Goal: Transaction & Acquisition: Purchase product/service

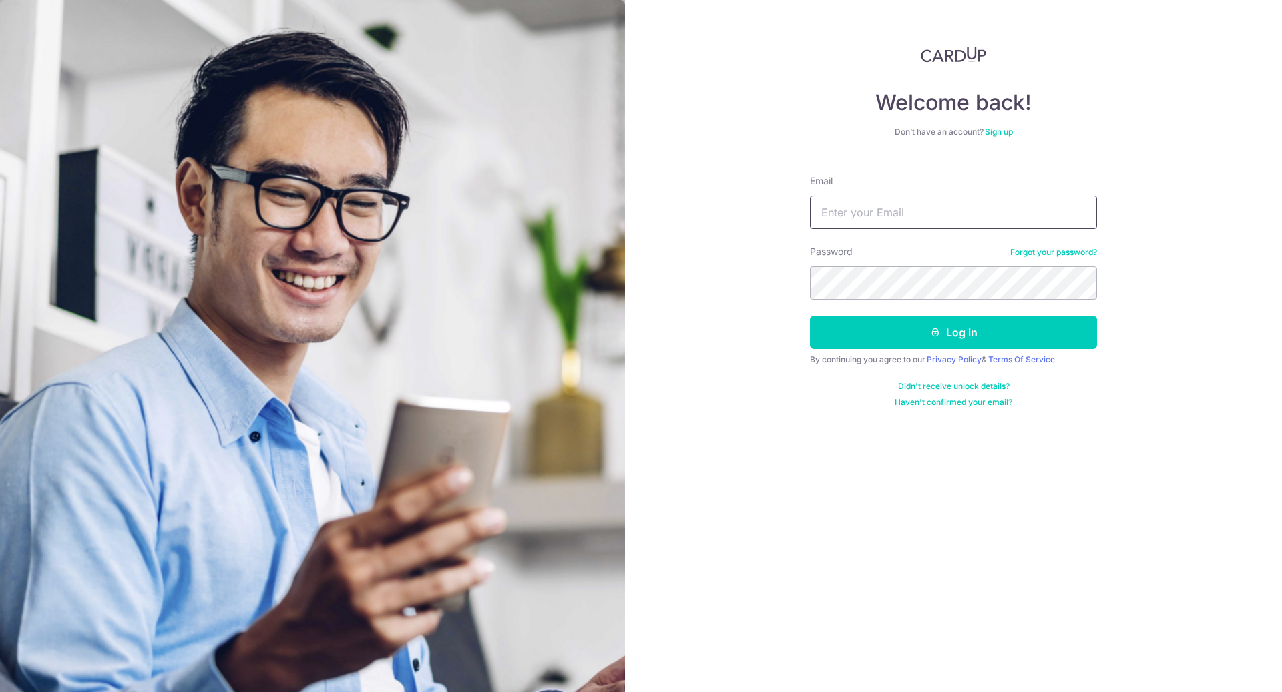
click at [935, 216] on input "Email" at bounding box center [953, 212] width 287 height 33
type input "leo@farmio.io"
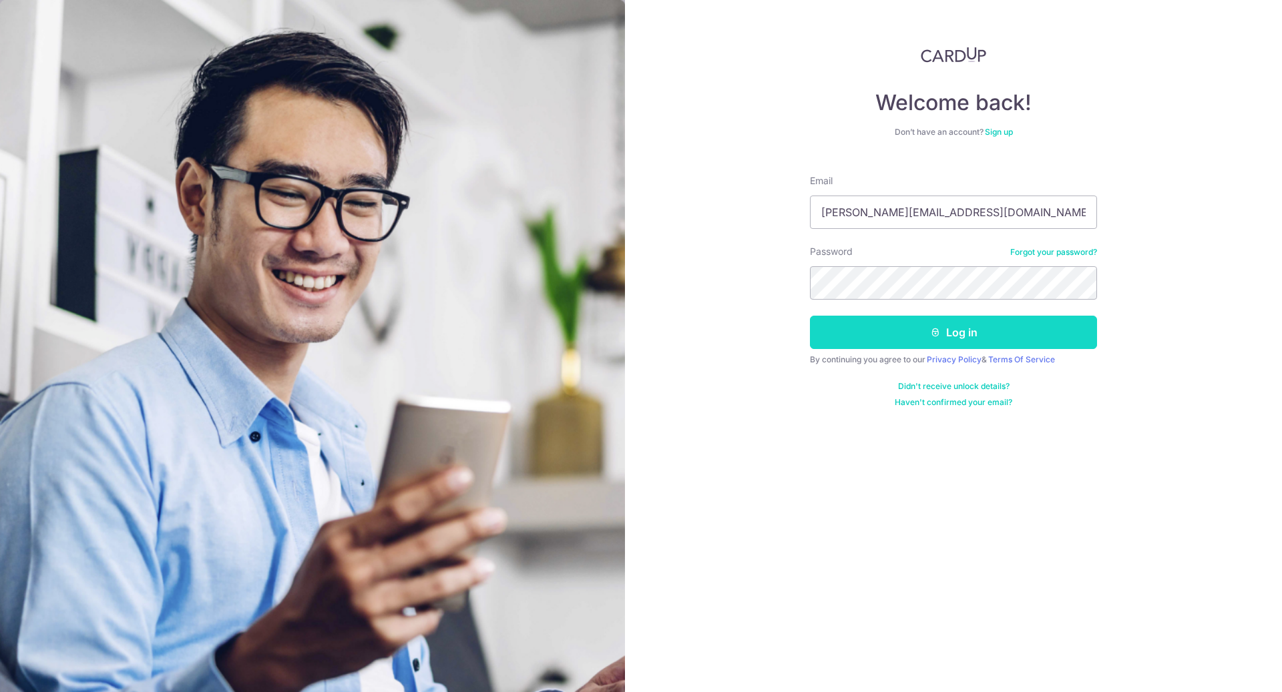
click at [981, 331] on button "Log in" at bounding box center [953, 332] width 287 height 33
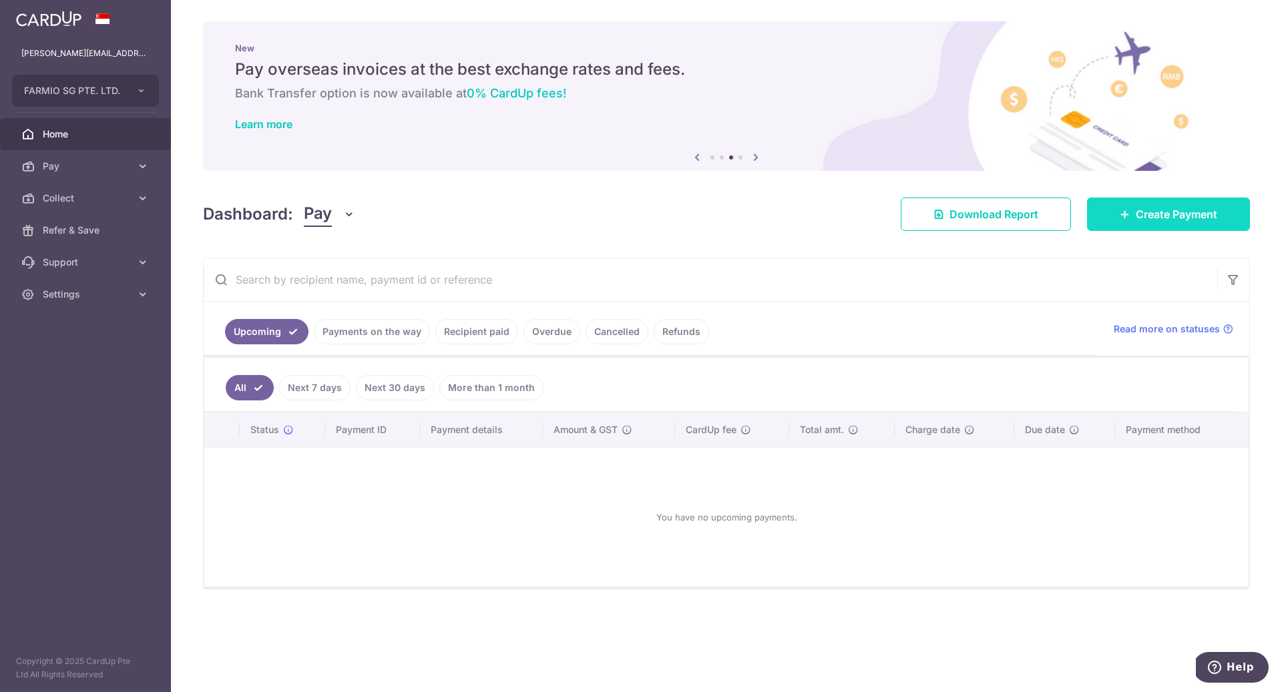
click at [1197, 218] on span "Create Payment" at bounding box center [1176, 214] width 81 height 16
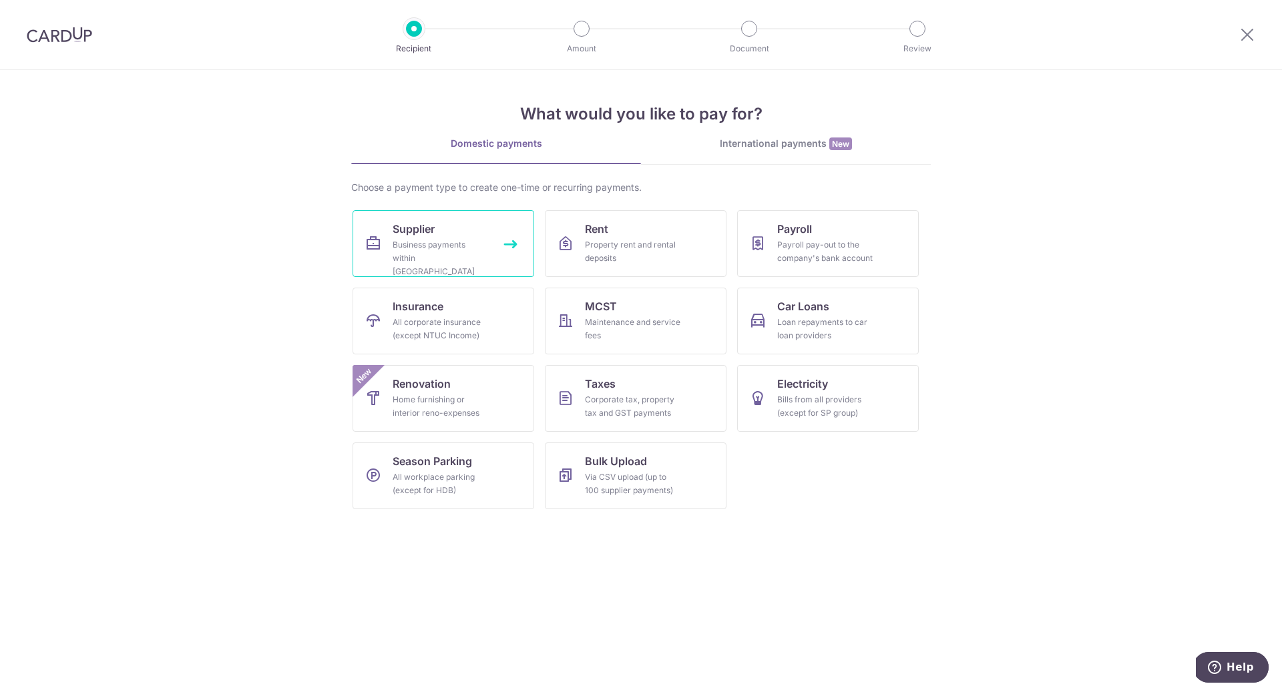
click at [453, 233] on link "Supplier Business payments within Singapore" at bounding box center [444, 243] width 182 height 67
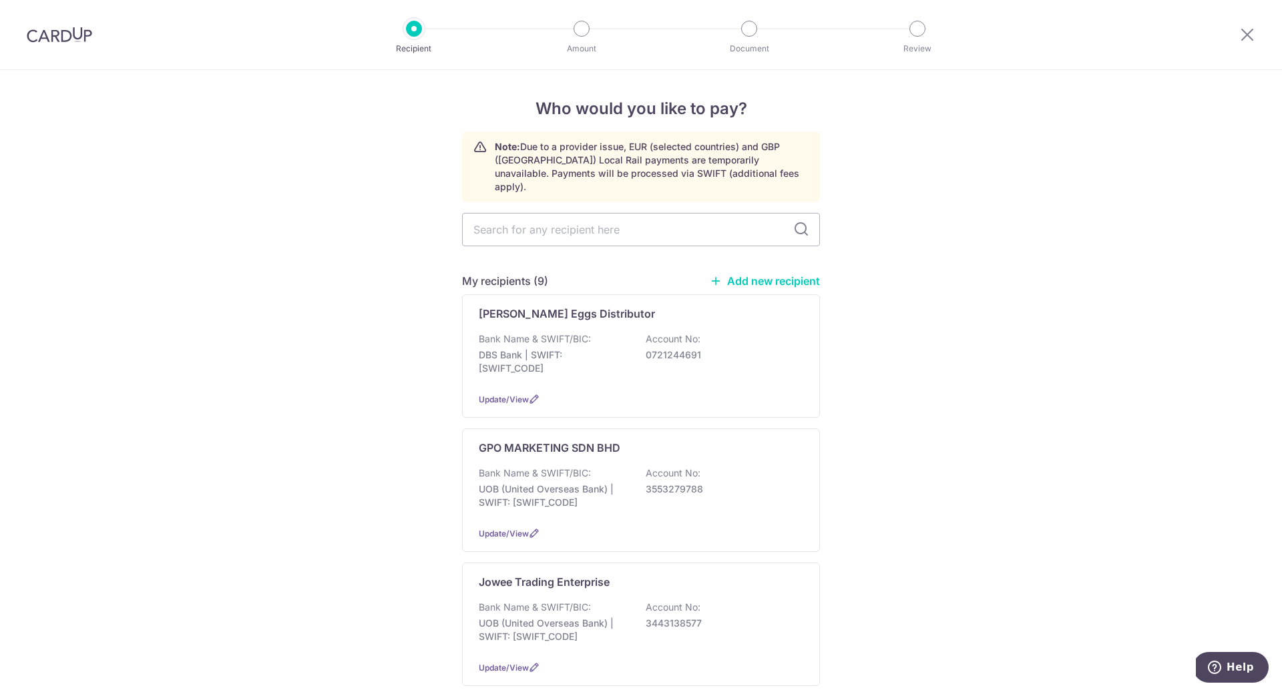
scroll to position [17, 0]
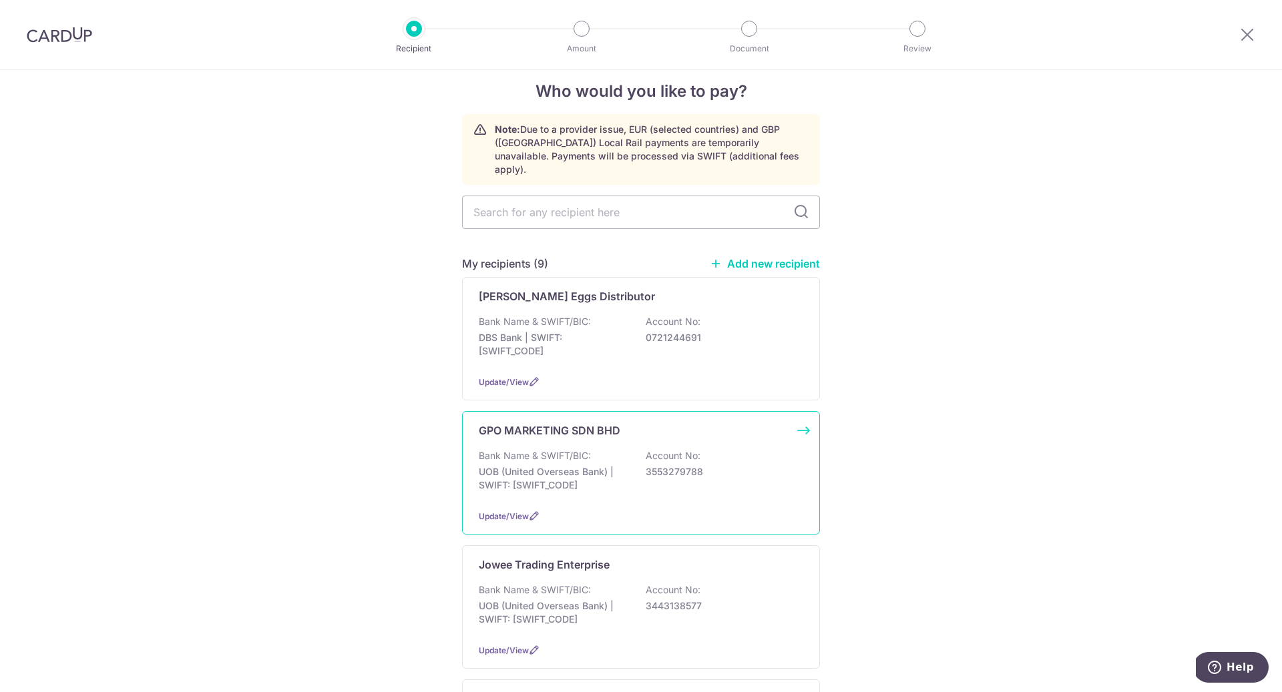
click at [595, 429] on div "GPO MARKETING SDN BHD Bank Name & SWIFT/BIC: UOB (United Overseas Bank) | SWIFT…" at bounding box center [641, 473] width 358 height 124
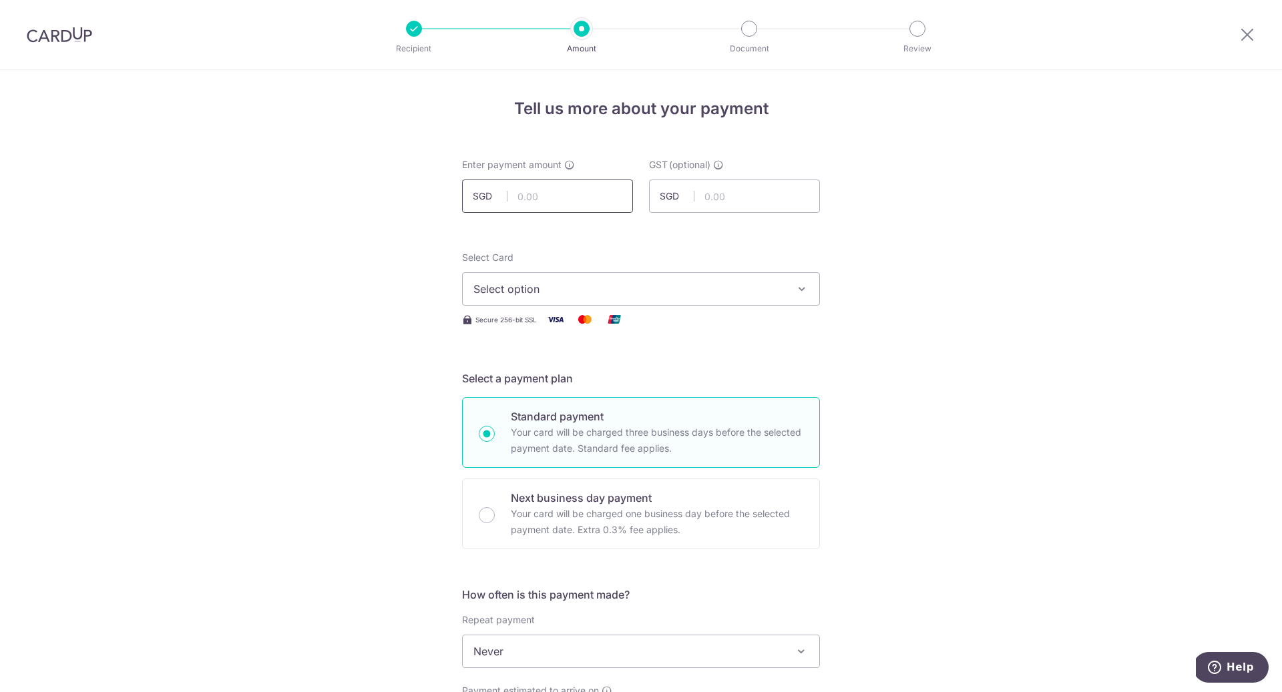
click at [586, 200] on input "text" at bounding box center [547, 196] width 171 height 33
type input "6,888.00"
click at [658, 289] on span "Select option" at bounding box center [628, 289] width 311 height 16
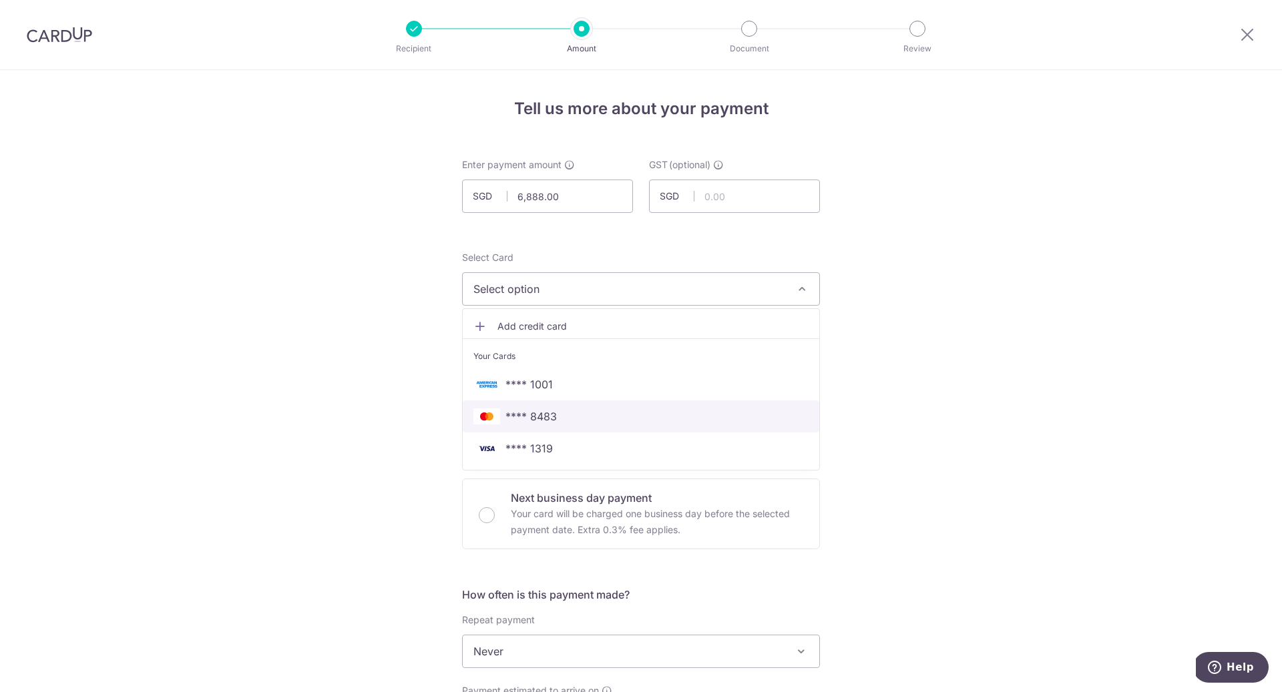
click at [595, 423] on span "**** 8483" at bounding box center [640, 417] width 335 height 16
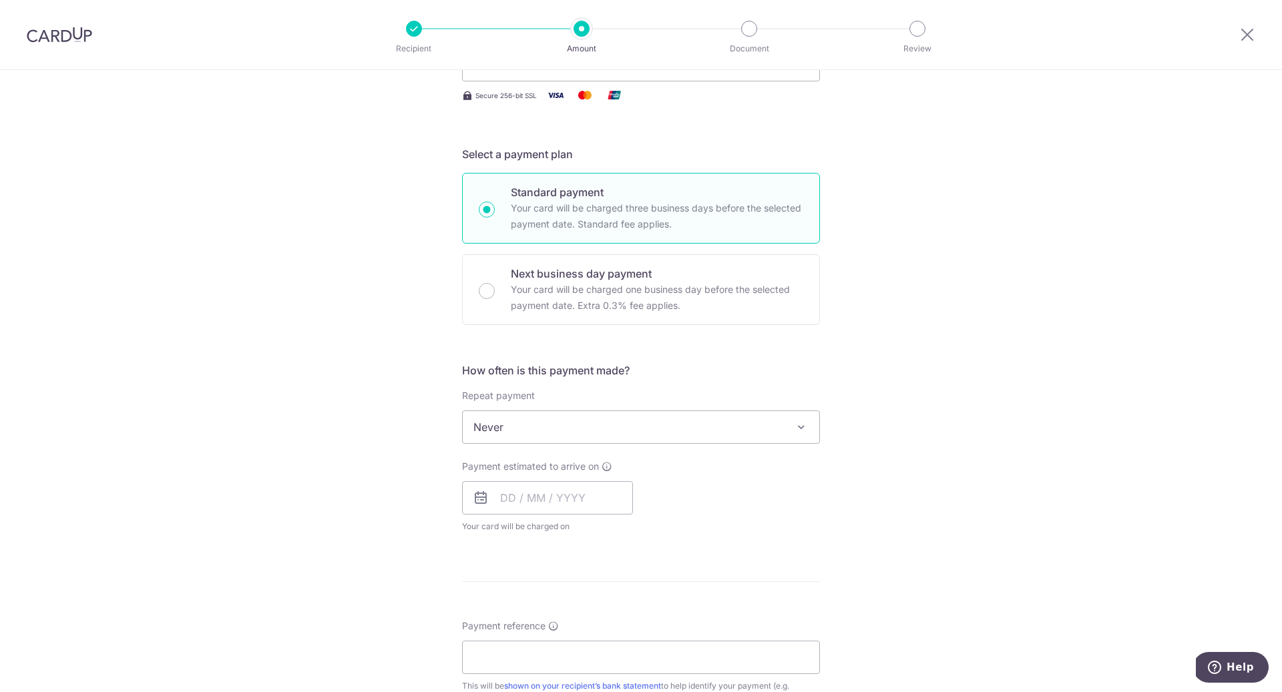
scroll to position [318, 0]
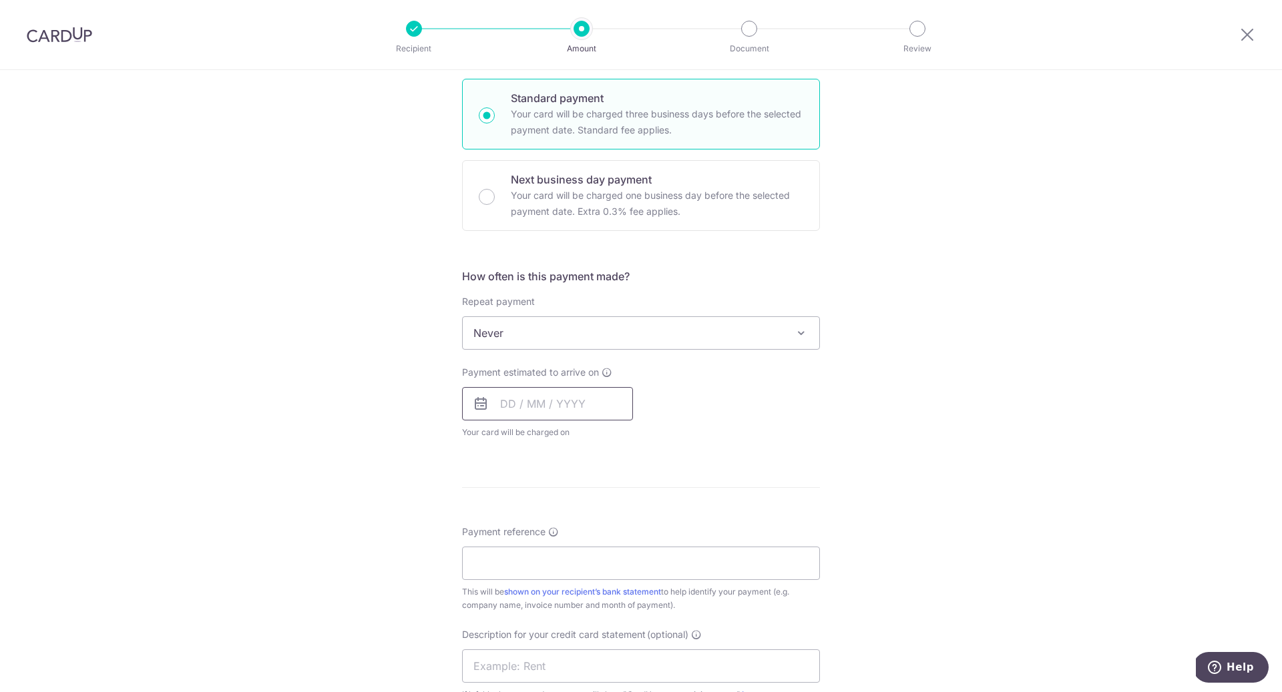
click at [543, 413] on input "text" at bounding box center [547, 403] width 171 height 33
click at [836, 396] on div "Tell us more about your payment Enter payment amount SGD 6,888.00 6888.00 GST (…" at bounding box center [641, 400] width 1282 height 1297
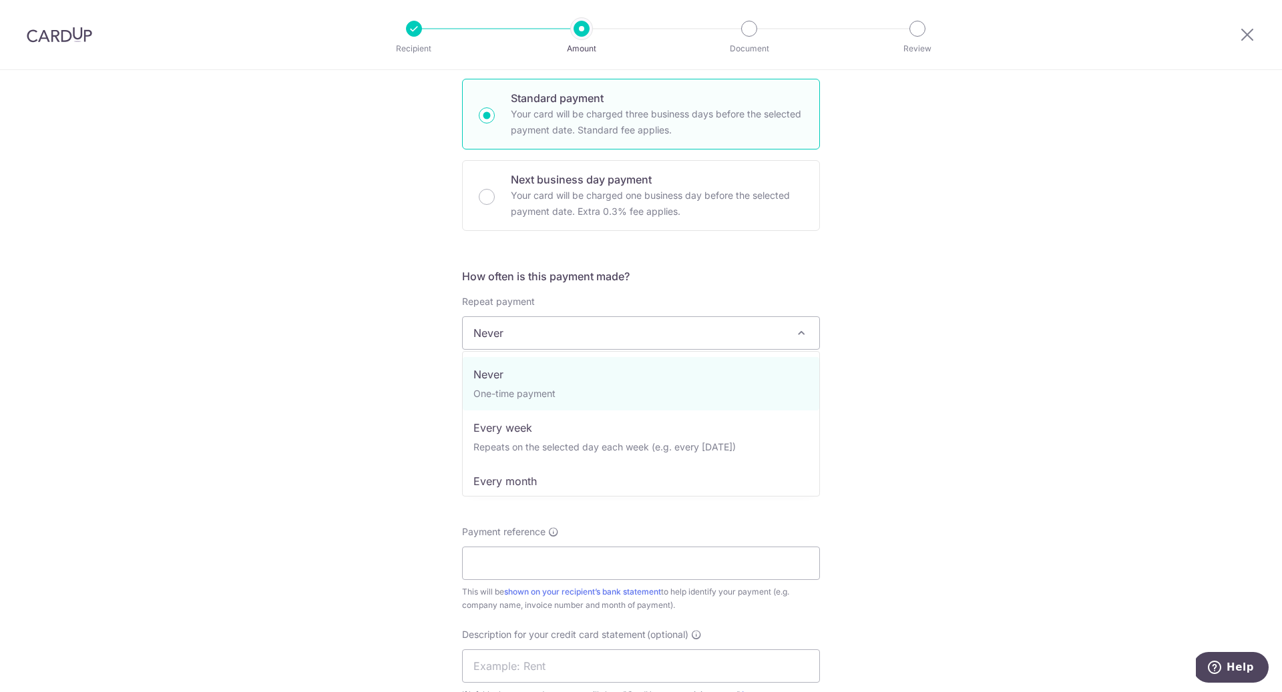
click at [726, 333] on span "Never" at bounding box center [641, 333] width 357 height 32
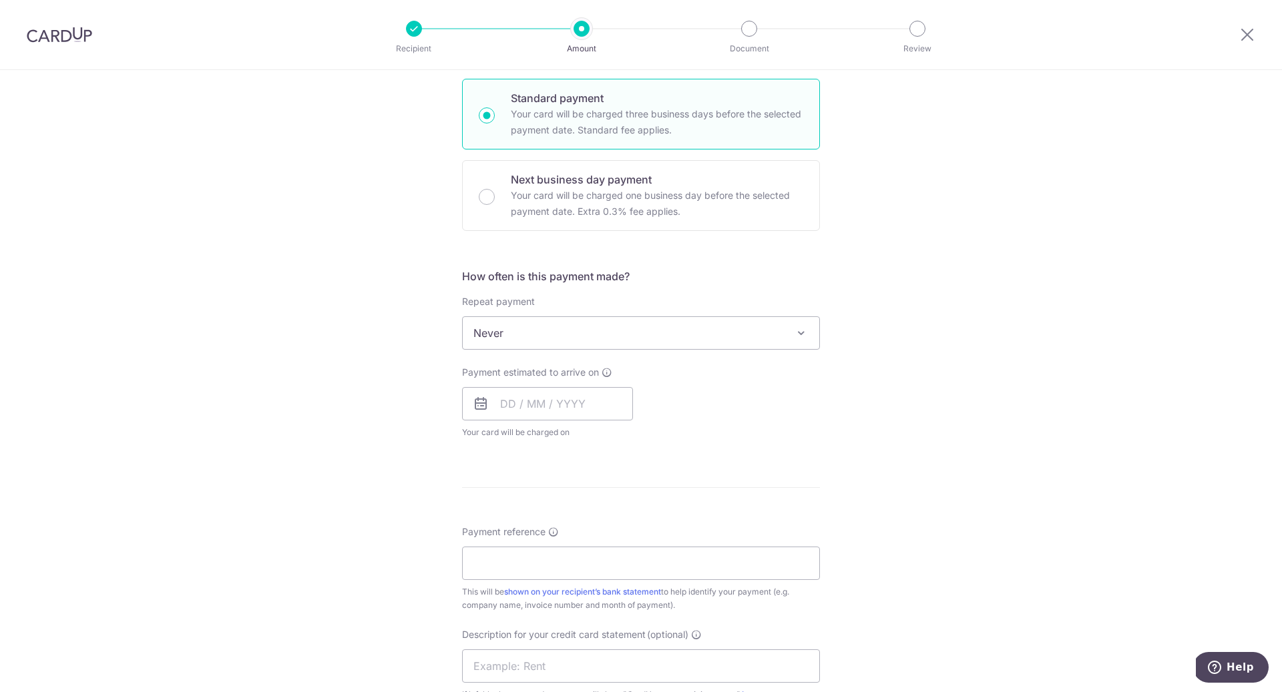
click at [806, 261] on form "Enter payment amount SGD 6,888.00 6888.00 GST (optional) SGD Select Card **** 8…" at bounding box center [641, 413] width 358 height 1146
click at [681, 198] on p "Your card will be charged one business day before the selected payment date. Ex…" at bounding box center [657, 204] width 292 height 32
click at [495, 198] on input "Next business day payment Your card will be charged one business day before the…" at bounding box center [487, 197] width 16 height 16
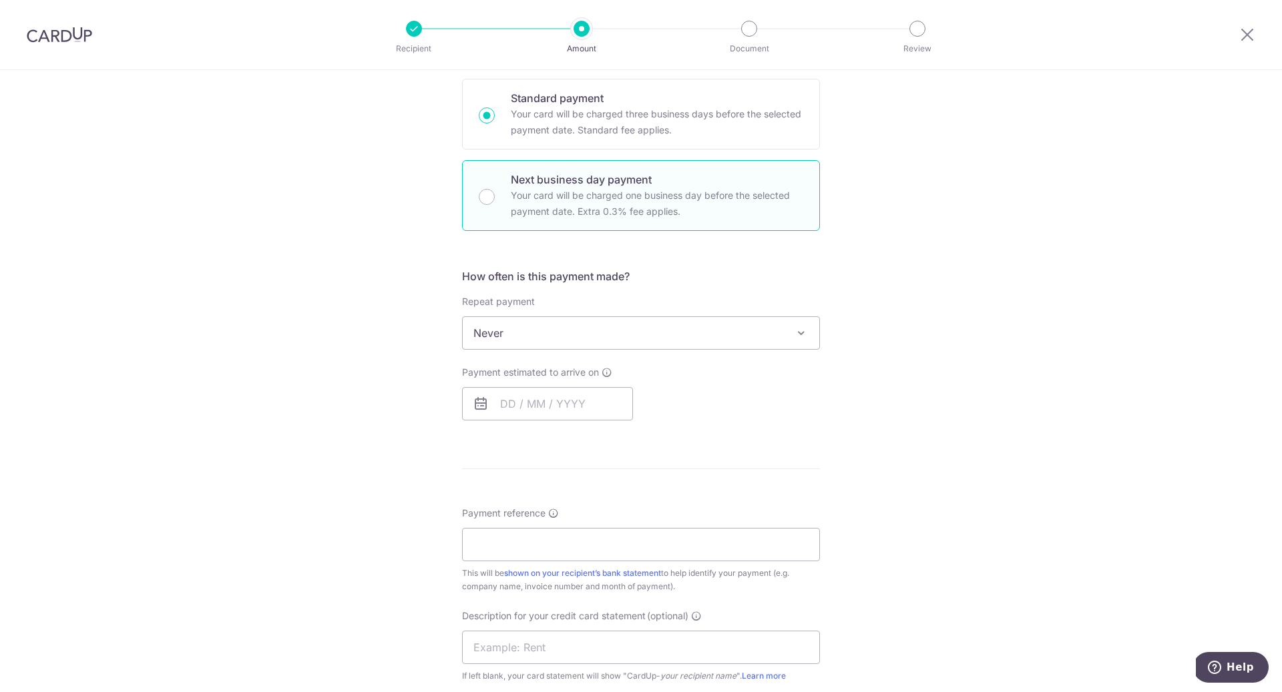
radio input "false"
radio input "true"
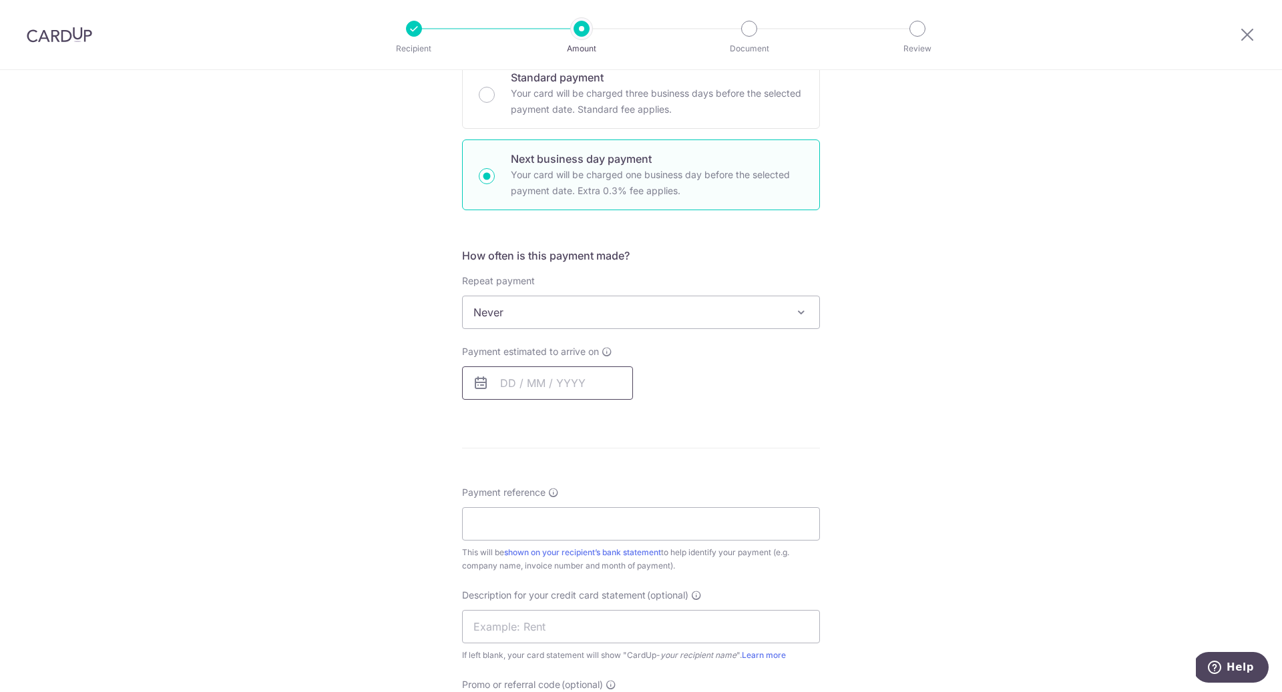
click at [574, 384] on input "text" at bounding box center [547, 383] width 171 height 33
click at [590, 531] on link "16" at bounding box center [596, 531] width 21 height 21
type input "16/10/2025"
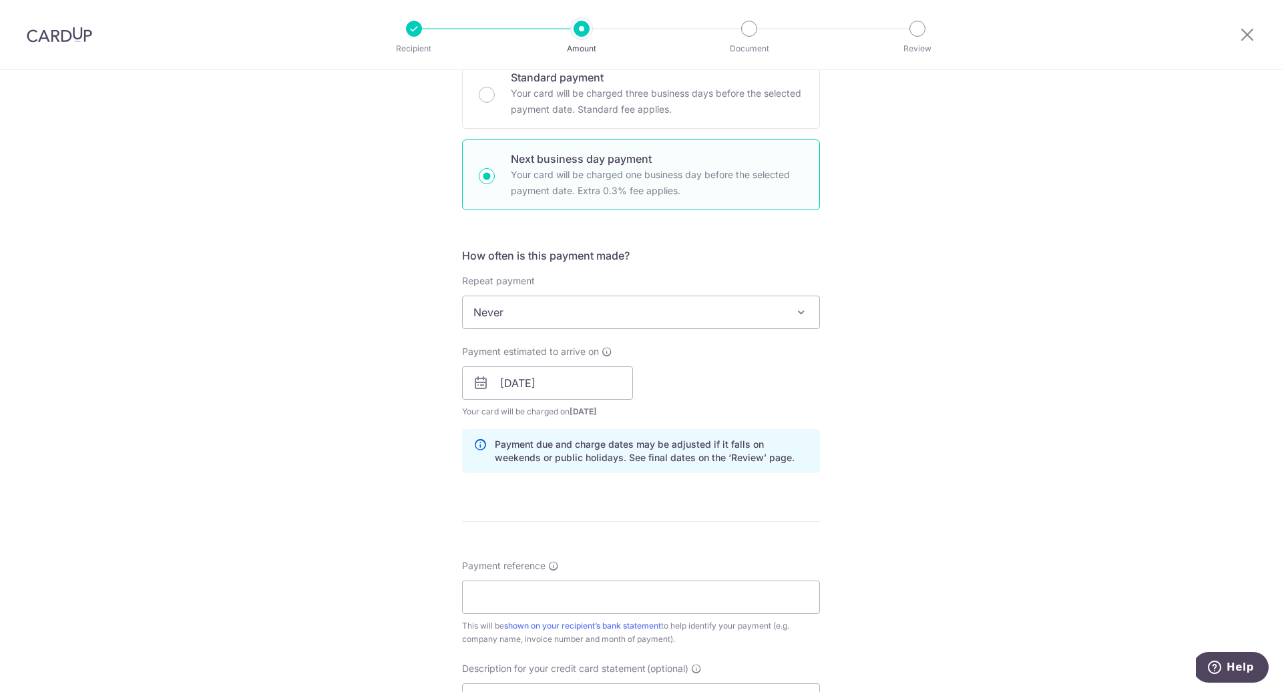
scroll to position [610, 0]
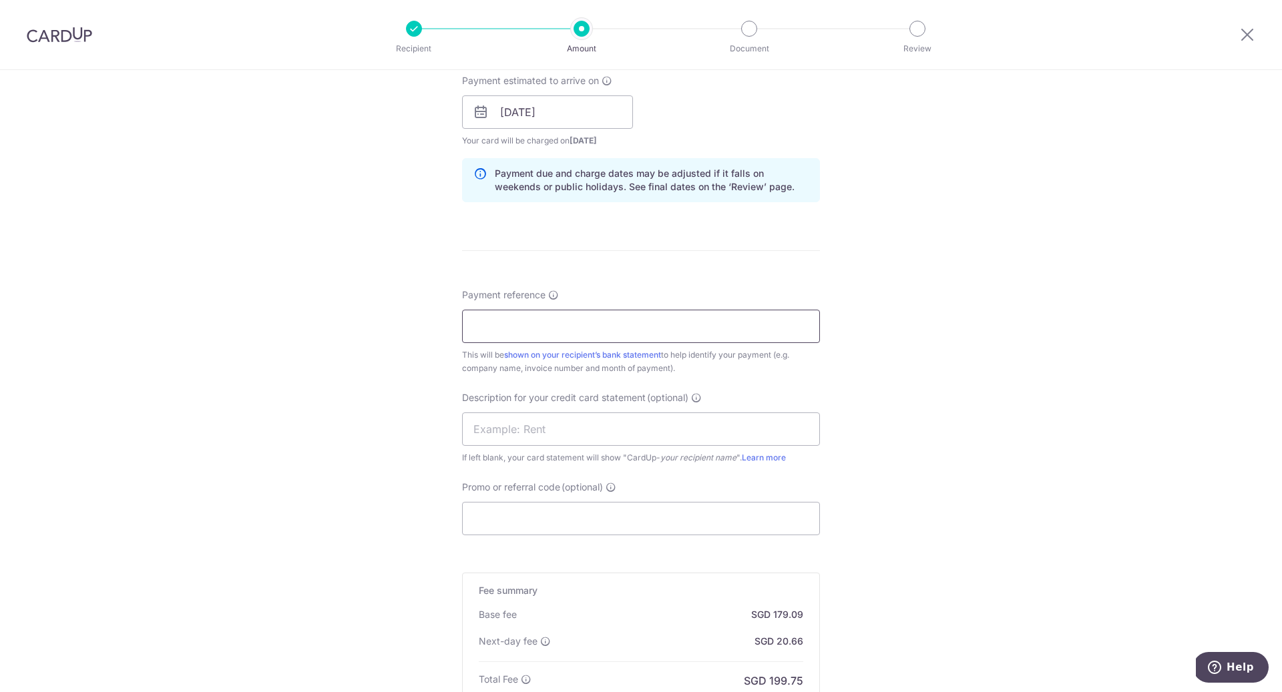
click at [577, 324] on input "Payment reference" at bounding box center [641, 326] width 358 height 33
paste input "GPO25100081"
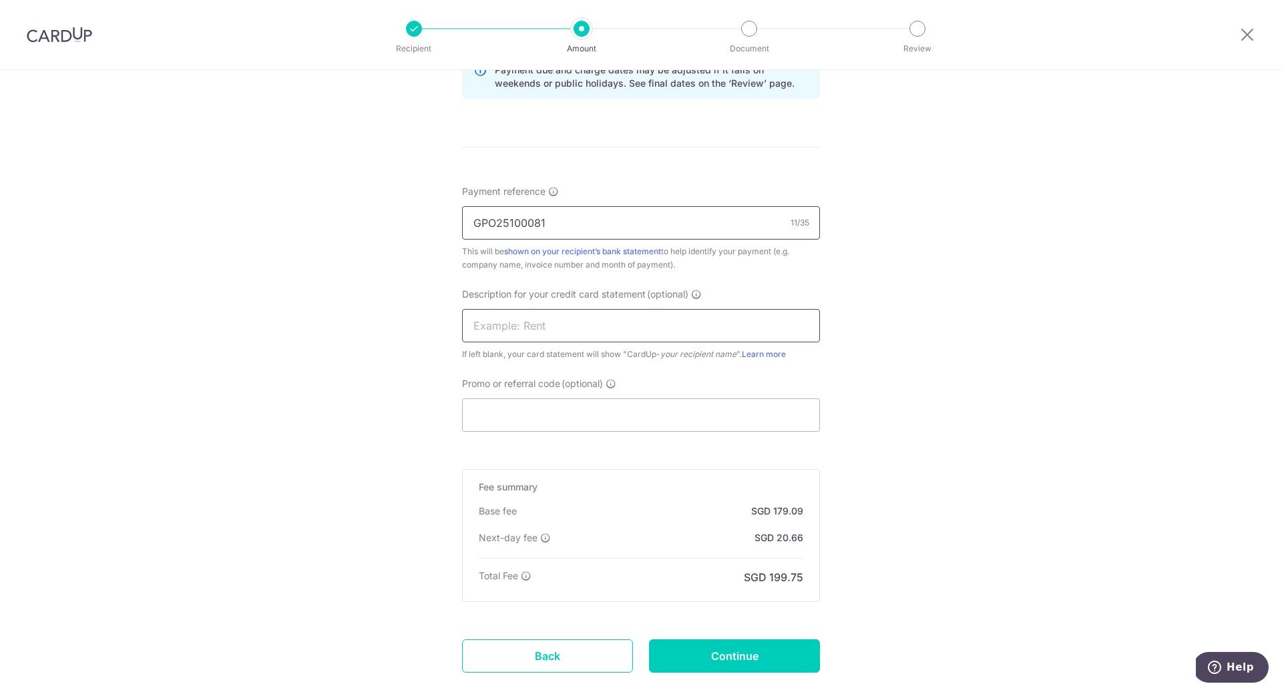
scroll to position [791, 0]
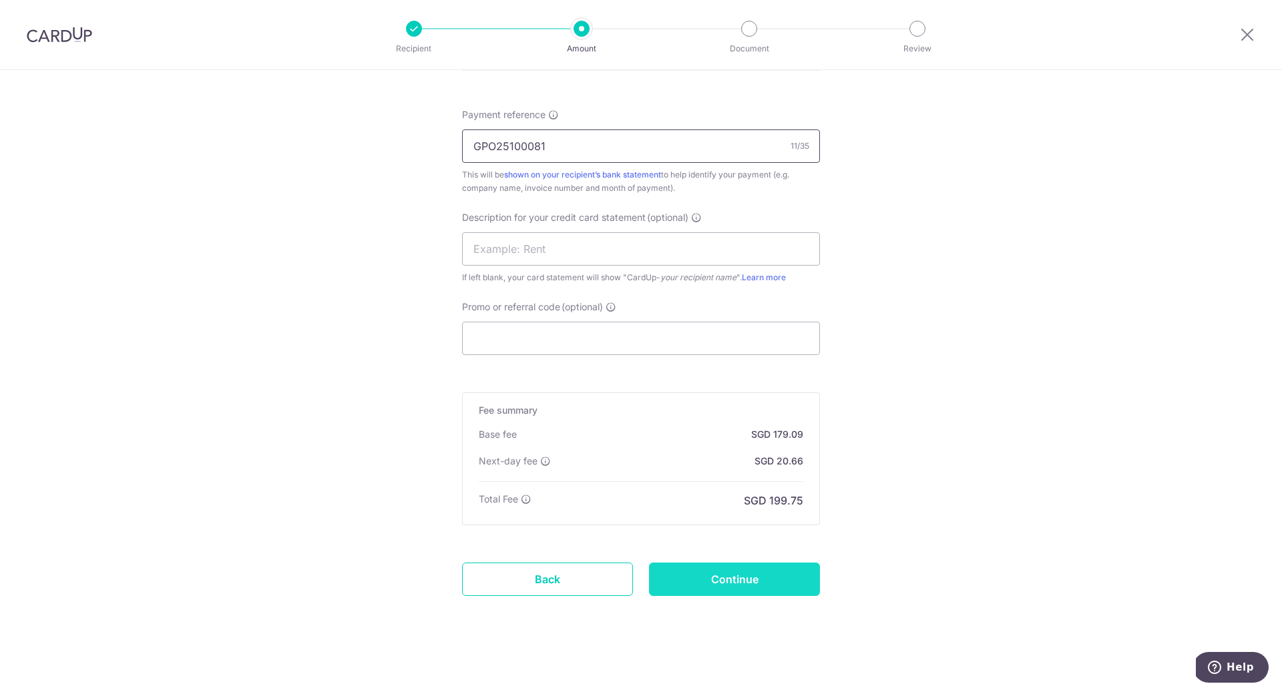
type input "GPO25100081"
click at [744, 586] on input "Continue" at bounding box center [734, 579] width 171 height 33
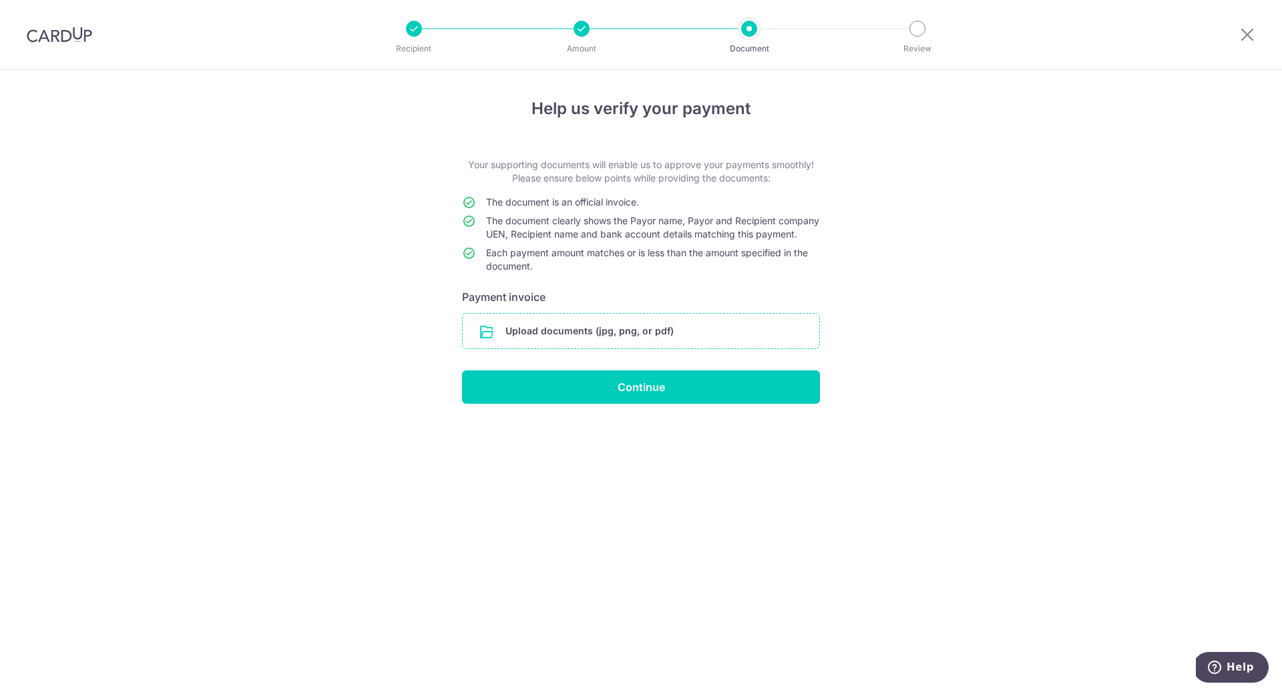
click at [636, 349] on input "file" at bounding box center [641, 331] width 357 height 35
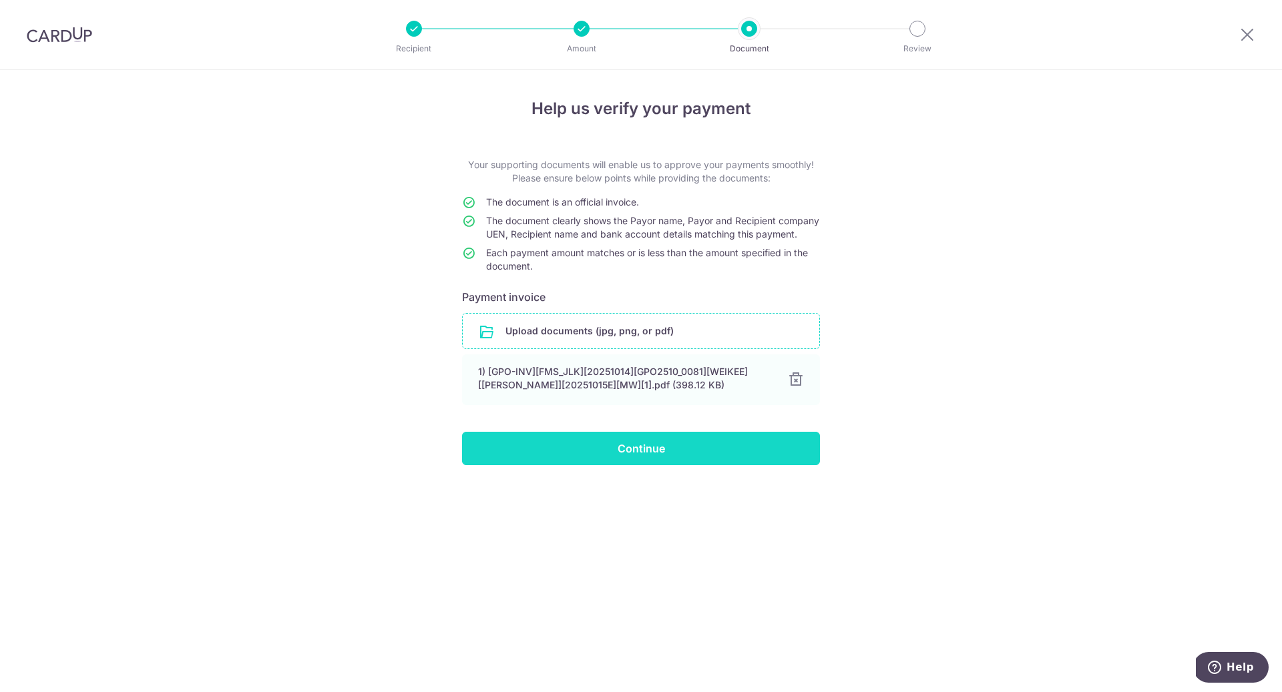
click at [696, 465] on input "Continue" at bounding box center [641, 448] width 358 height 33
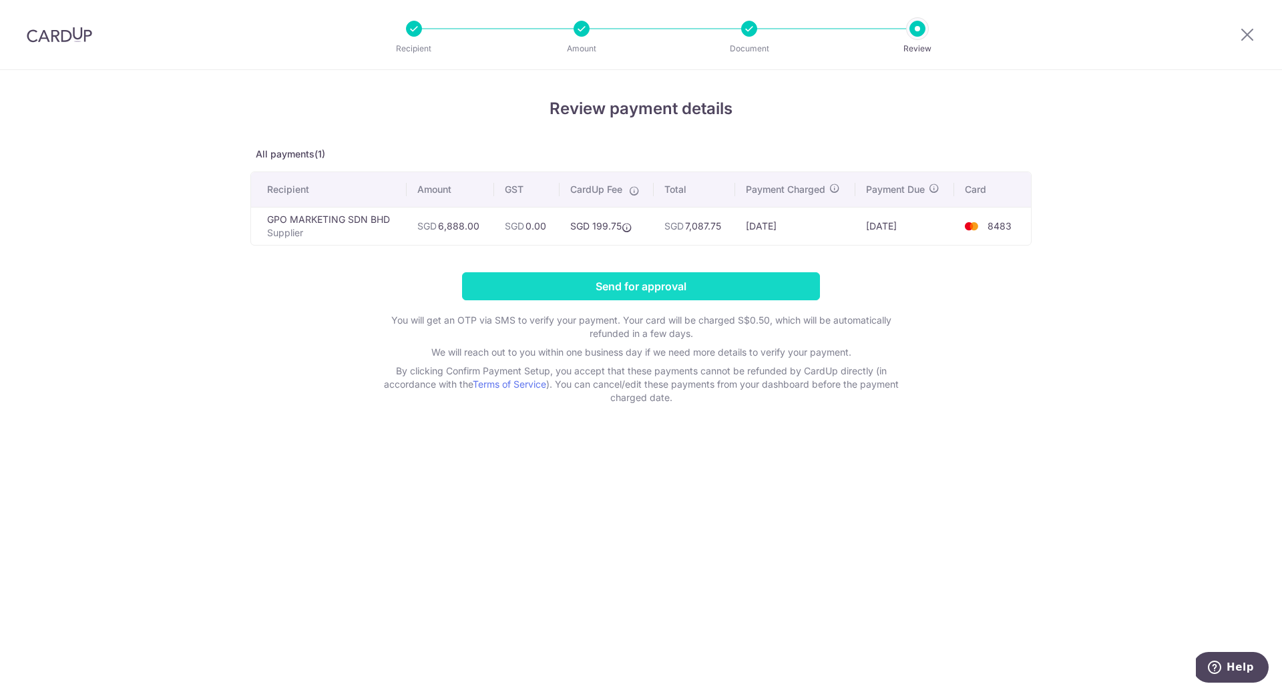
click at [666, 288] on input "Send for approval" at bounding box center [641, 286] width 358 height 28
